Goal: Information Seeking & Learning: Learn about a topic

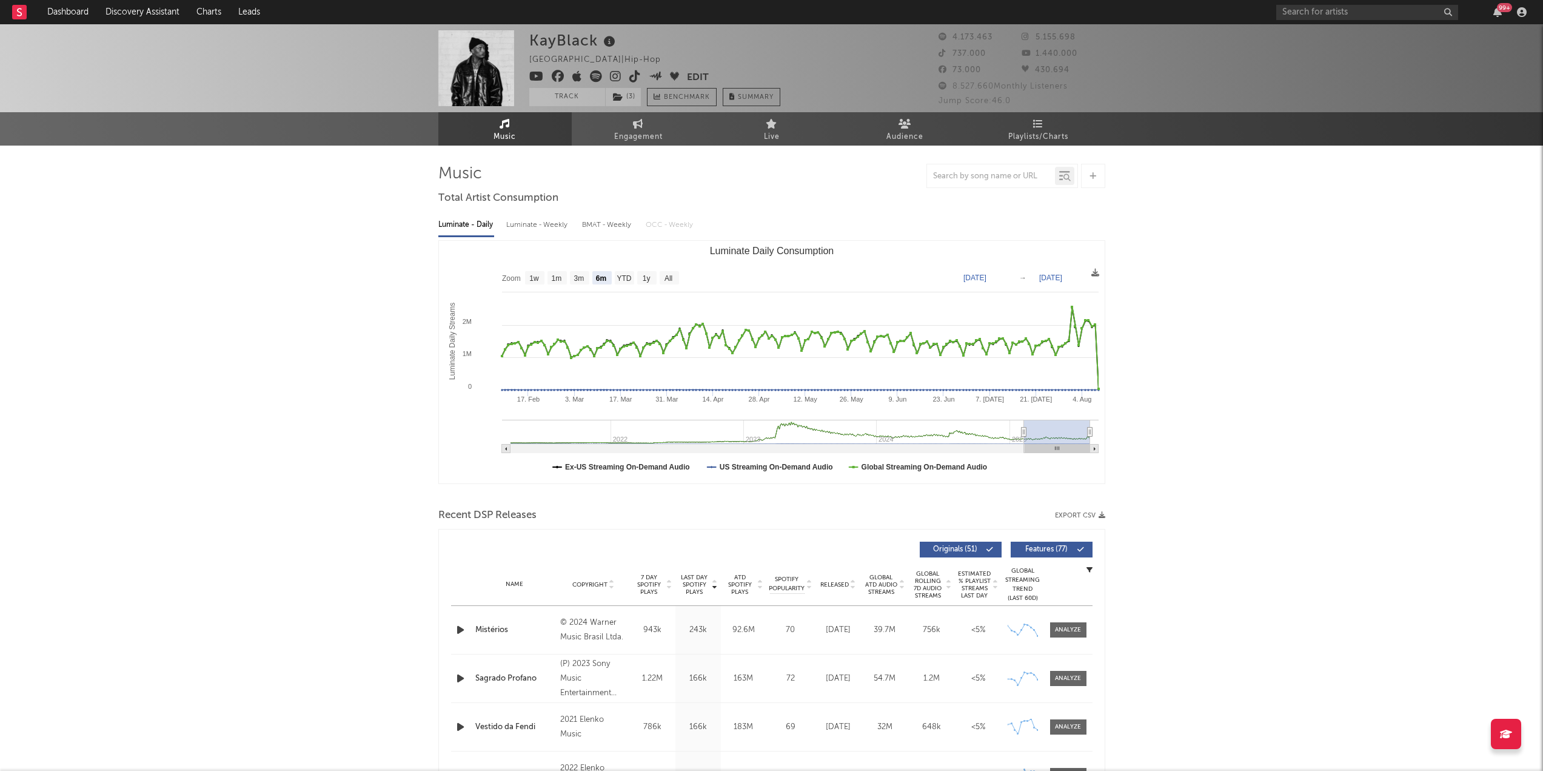
select select "6m"
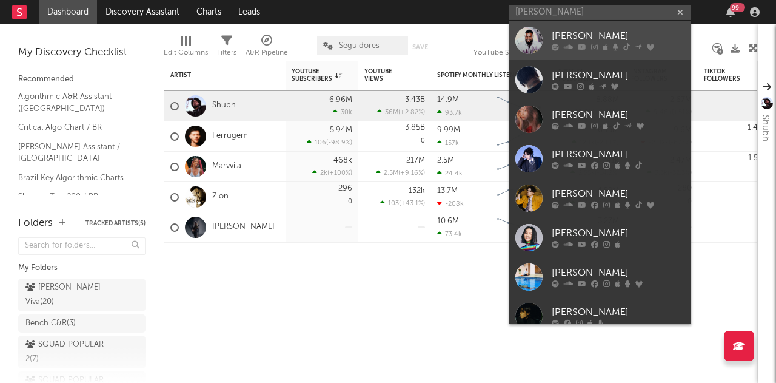
type input "[PERSON_NAME]"
click at [584, 29] on link "[PERSON_NAME]" at bounding box center [600, 40] width 182 height 39
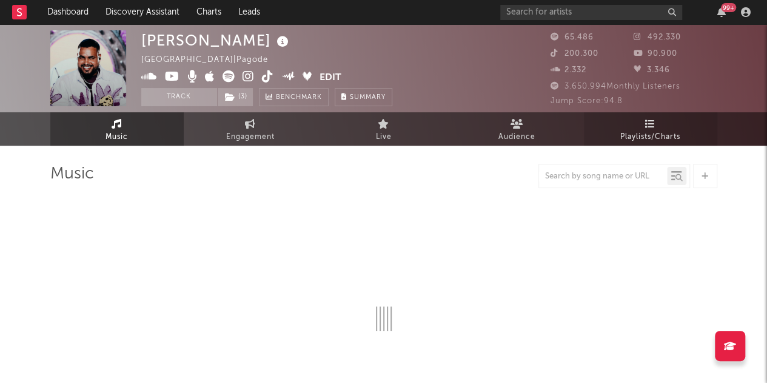
click at [656, 143] on span "Playlists/Charts" at bounding box center [650, 137] width 60 height 15
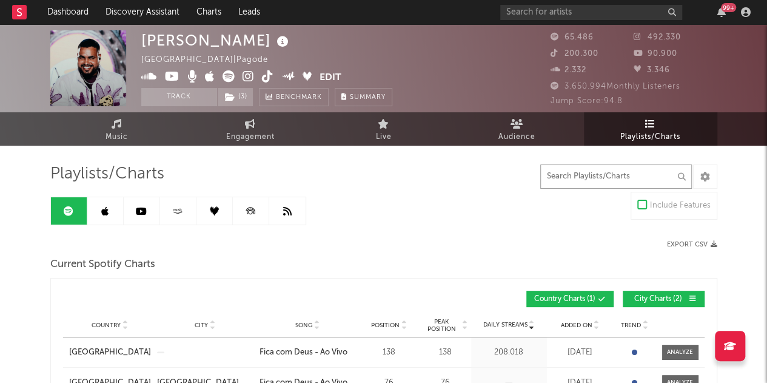
click at [575, 180] on input "text" at bounding box center [616, 176] width 152 height 24
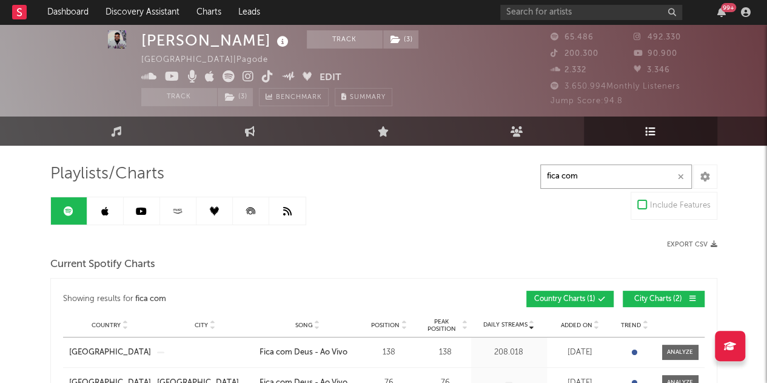
scroll to position [182, 0]
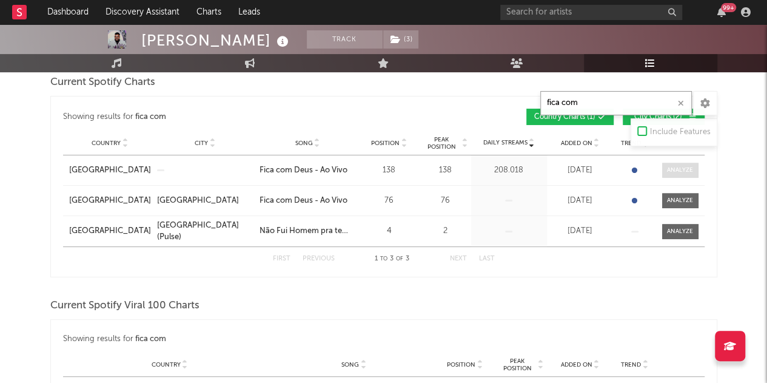
type input "fica com"
click at [677, 169] on div at bounding box center [680, 170] width 26 height 9
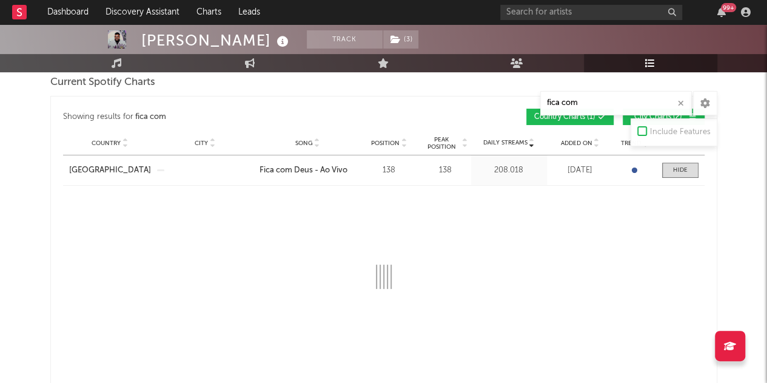
select select "1w"
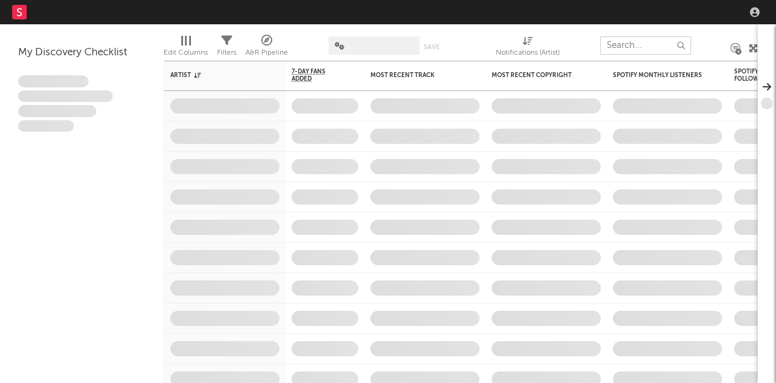
click at [628, 43] on input "text" at bounding box center [645, 45] width 91 height 18
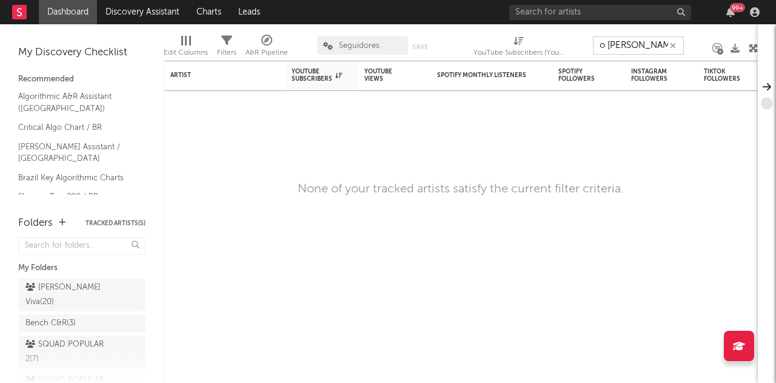
type input "o muriel"
click at [614, 13] on input "text" at bounding box center [600, 12] width 182 height 15
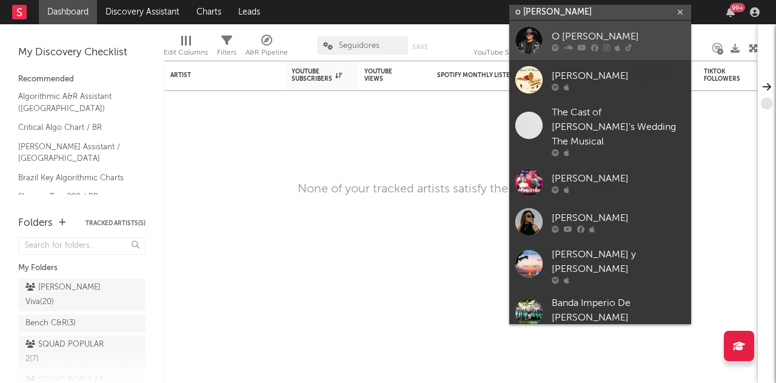
type input "o muriel"
click at [583, 28] on link "O Muriel" at bounding box center [600, 40] width 182 height 39
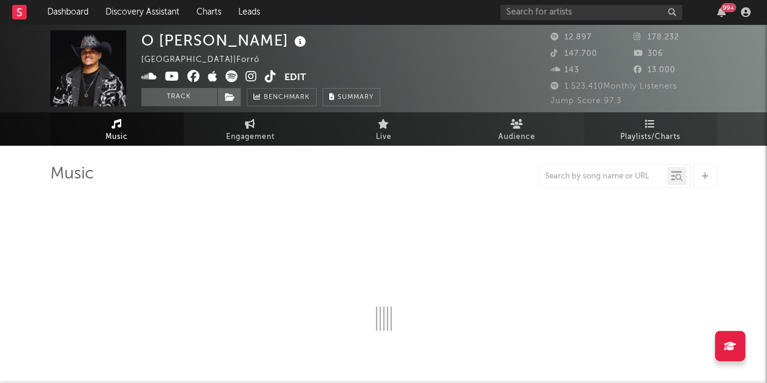
click at [664, 127] on link "Playlists/Charts" at bounding box center [650, 128] width 133 height 33
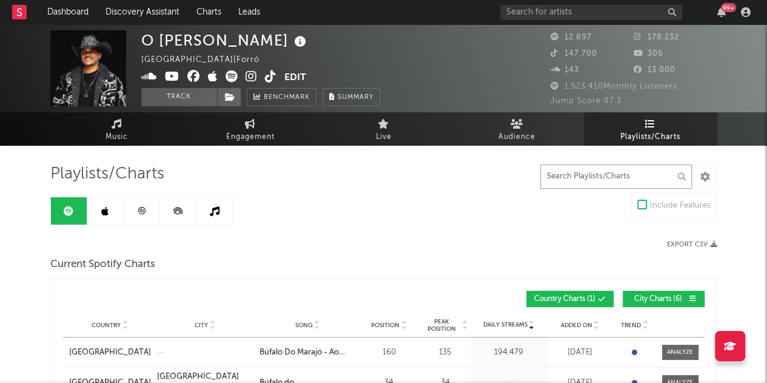
click at [592, 176] on input "text" at bounding box center [616, 176] width 152 height 24
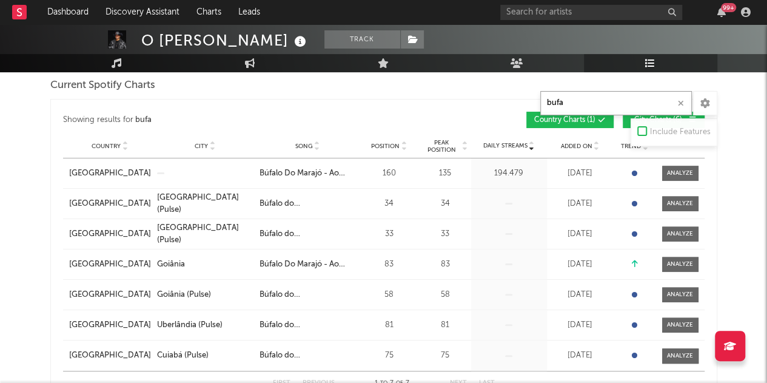
scroll to position [182, 0]
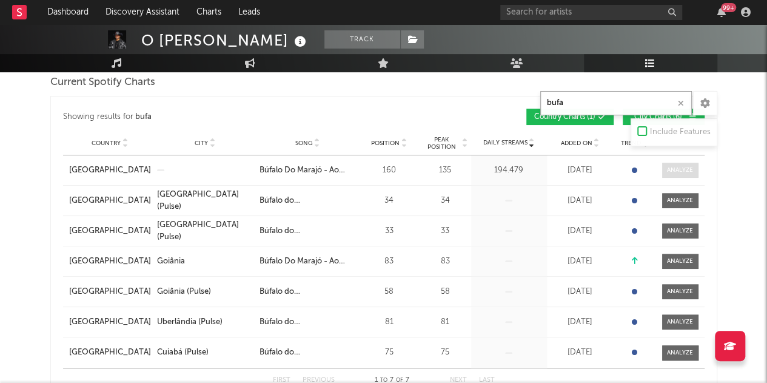
type input "bufa"
click at [688, 163] on span at bounding box center [680, 170] width 36 height 15
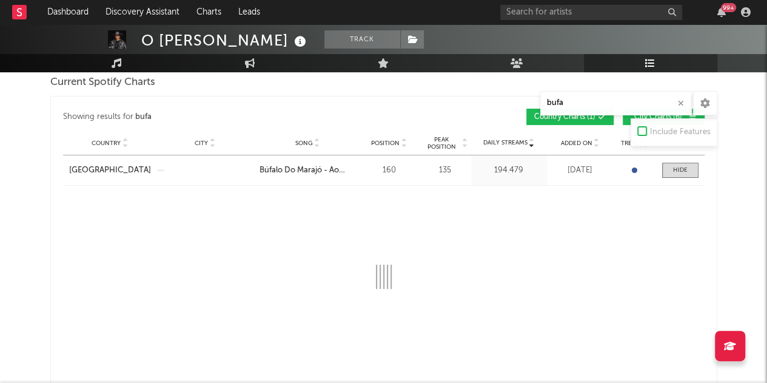
select select "1w"
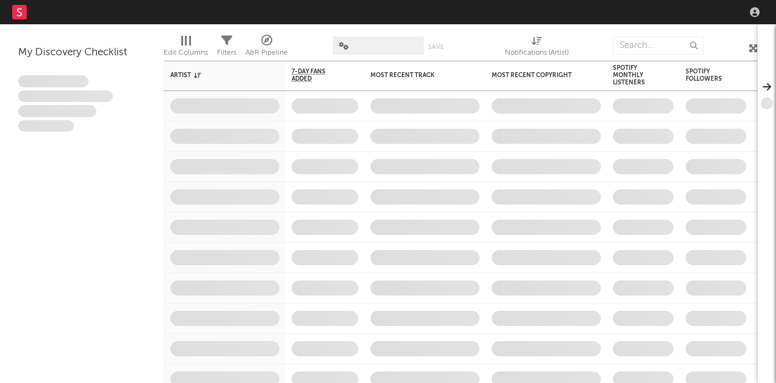
click at [633, 49] on input "text" at bounding box center [658, 45] width 91 height 18
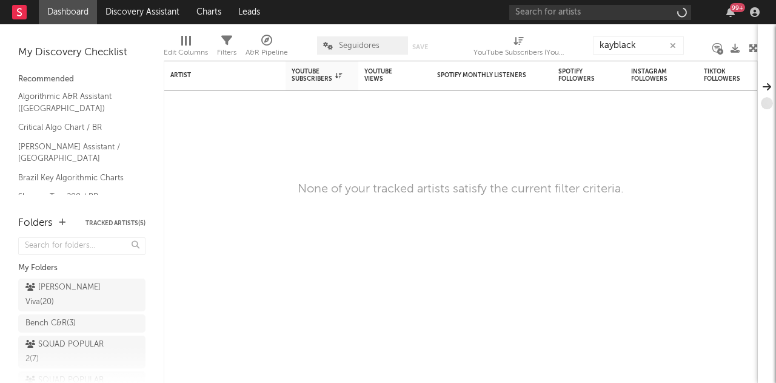
type input "kayblack"
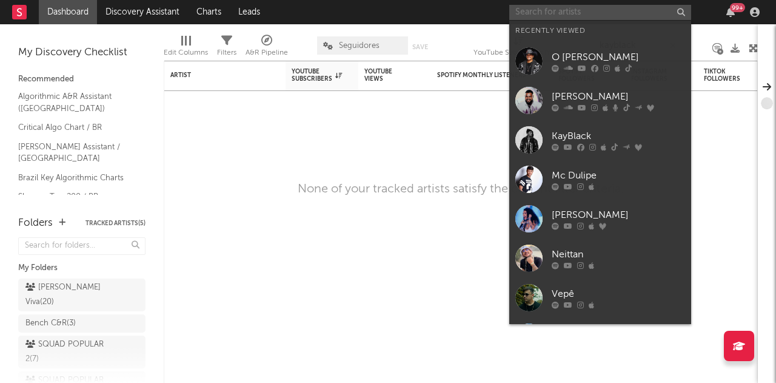
click at [607, 5] on input "text" at bounding box center [600, 12] width 182 height 15
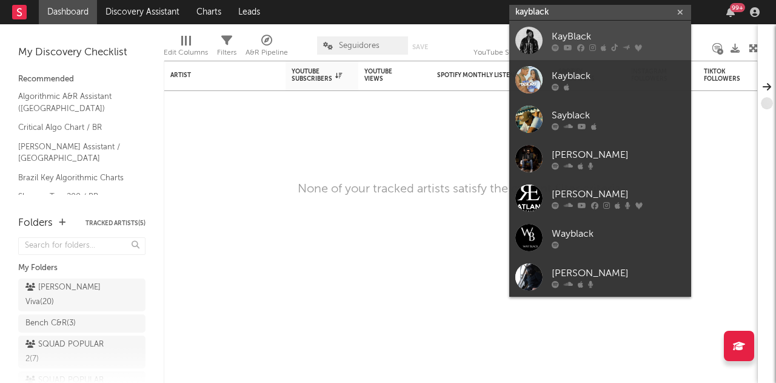
type input "kayblack"
click at [565, 36] on div "KayBlack" at bounding box center [618, 36] width 133 height 15
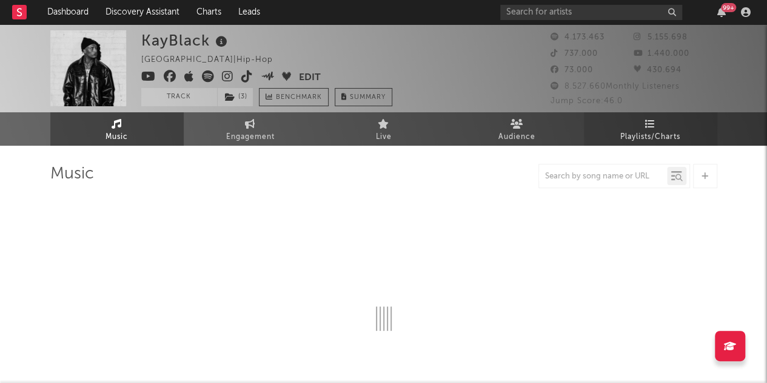
click at [647, 121] on icon at bounding box center [650, 124] width 10 height 10
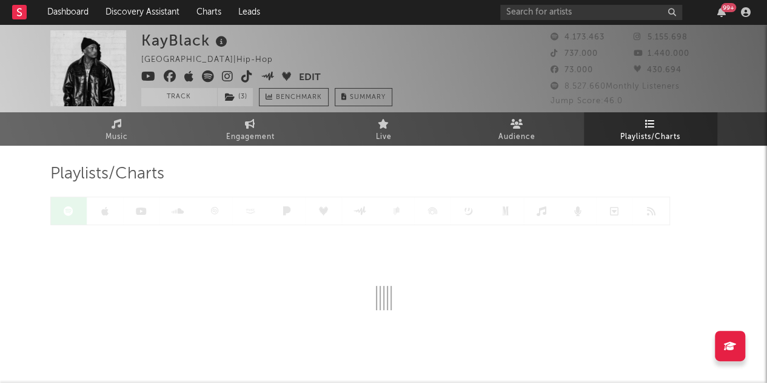
click at [648, 121] on icon at bounding box center [650, 124] width 10 height 10
click at [625, 171] on div "Playlists/Charts" at bounding box center [383, 174] width 667 height 21
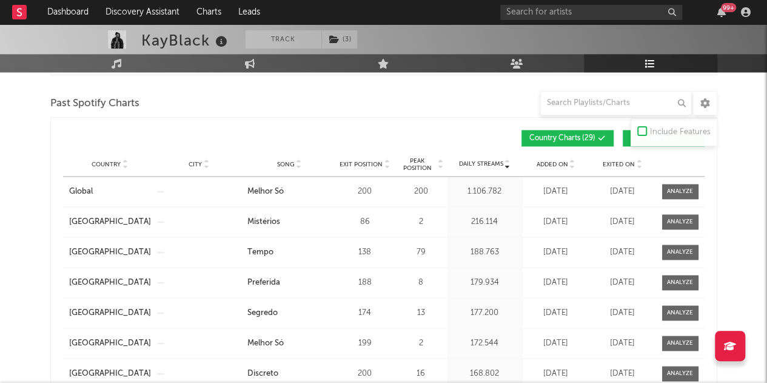
scroll to position [667, 0]
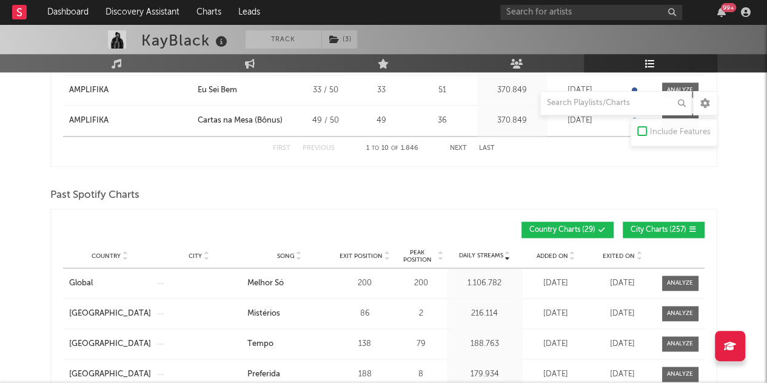
click at [670, 232] on button "City Charts ( 257 )" at bounding box center [664, 229] width 82 height 16
click at [625, 108] on input "text" at bounding box center [616, 103] width 152 height 24
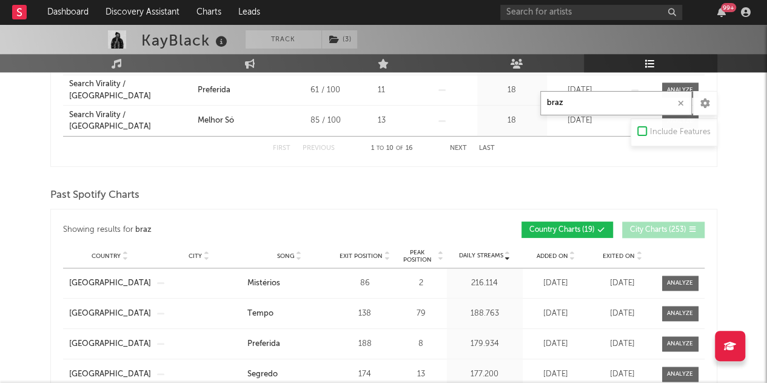
scroll to position [728, 0]
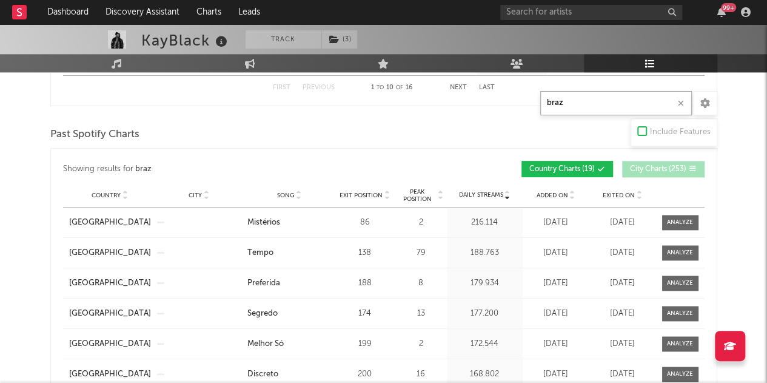
type input "braz"
click at [563, 192] on span "Added On" at bounding box center [553, 195] width 32 height 7
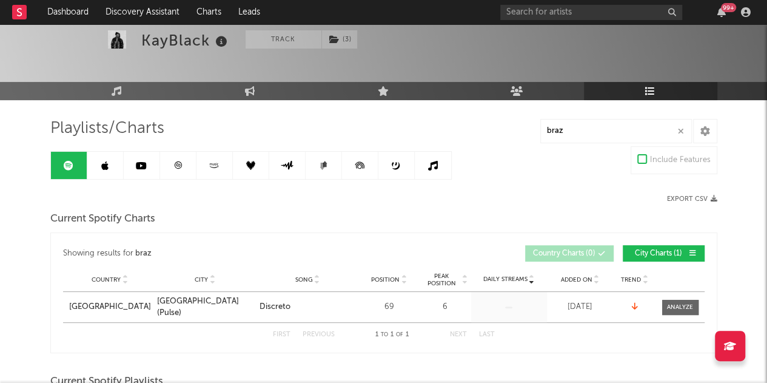
scroll to position [61, 0]
